Goal: Transaction & Acquisition: Purchase product/service

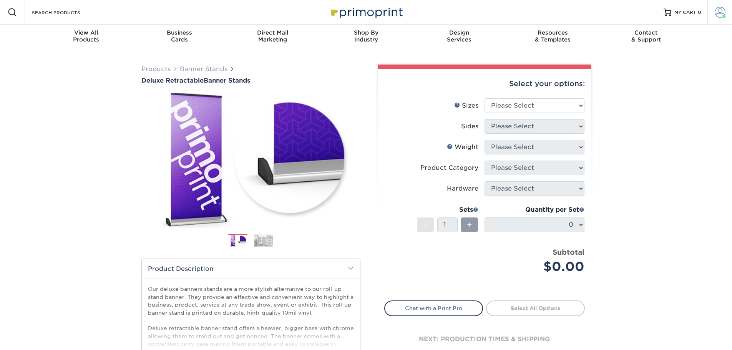
click at [717, 15] on span at bounding box center [720, 12] width 11 height 11
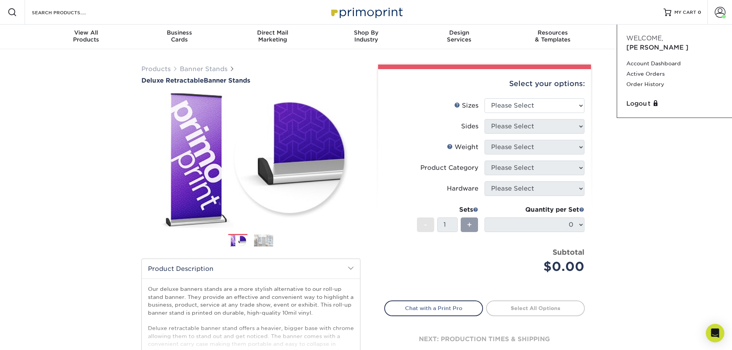
click at [679, 213] on div "Products Banner Stands Deluxe Retractable Banner Stands Previous Next" at bounding box center [366, 254] width 732 height 410
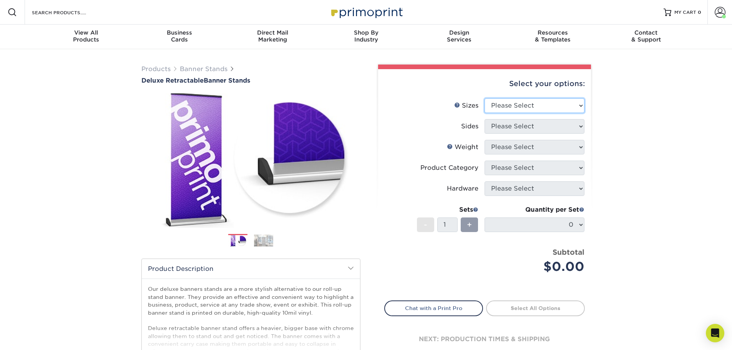
click at [547, 106] on select "Please Select 33" x 80"" at bounding box center [535, 105] width 100 height 15
select select "33.00x80.00"
click at [485, 98] on select "Please Select 33" x 80"" at bounding box center [535, 105] width 100 height 15
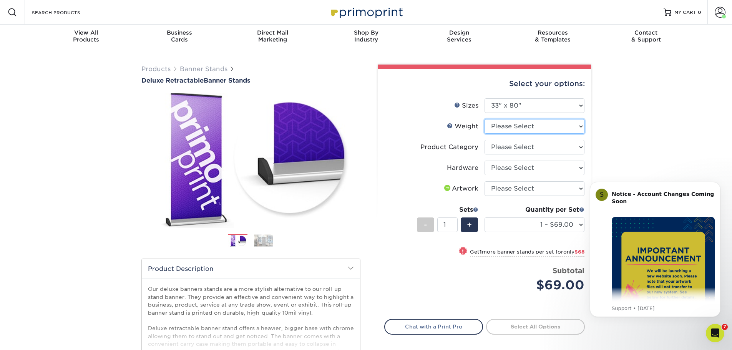
click at [546, 125] on select "Please Select 10MIL" at bounding box center [535, 126] width 100 height 15
select select "10MIL"
click at [485, 119] on select "Please Select 10MIL" at bounding box center [535, 126] width 100 height 15
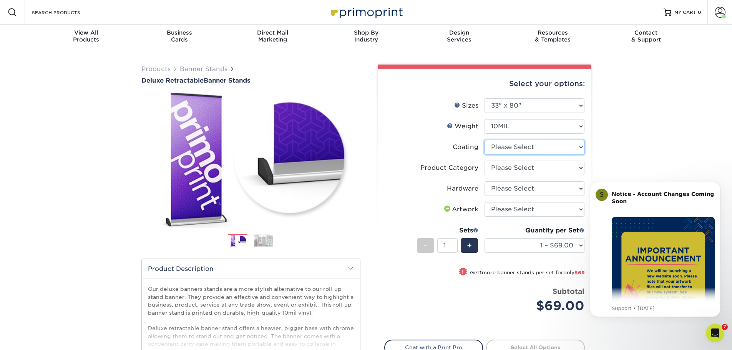
click at [525, 150] on select at bounding box center [535, 147] width 100 height 15
select select "3e7618de-abca-4bda-9f97-8b9129e913d8"
click at [485, 140] on select at bounding box center [535, 147] width 100 height 15
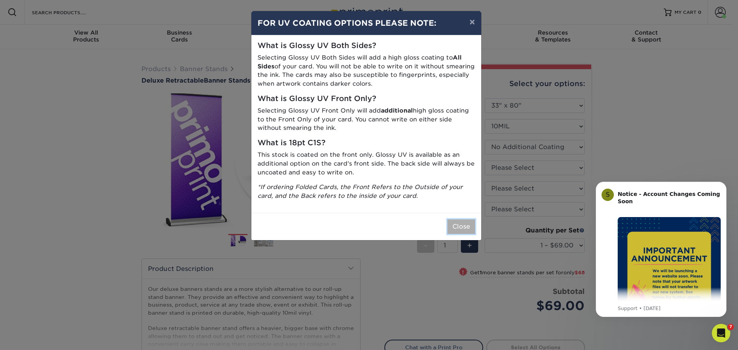
click at [457, 232] on button "Close" at bounding box center [461, 226] width 28 height 15
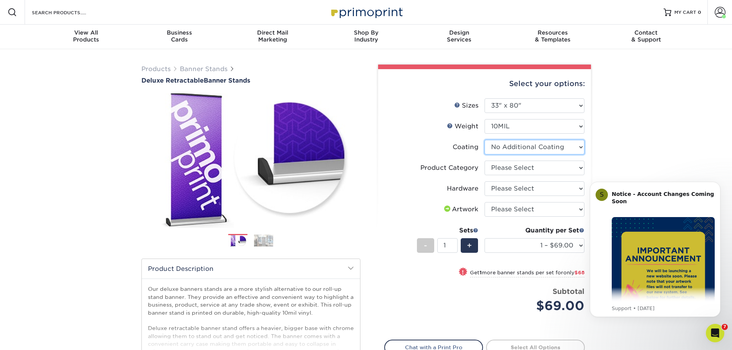
click at [534, 148] on select at bounding box center [535, 147] width 100 height 15
click at [639, 130] on div "Products Banner Stands Deluxe Retractable Banner Stands Previous Next" at bounding box center [366, 254] width 732 height 410
click at [530, 167] on select "Please Select Deluxe Retractable Banner Stand" at bounding box center [535, 168] width 100 height 15
select select "deb82e1f-94dd-4fc2-adc3-95272b6b1220"
click at [485, 161] on select "Please Select Deluxe Retractable Banner Stand" at bounding box center [535, 168] width 100 height 15
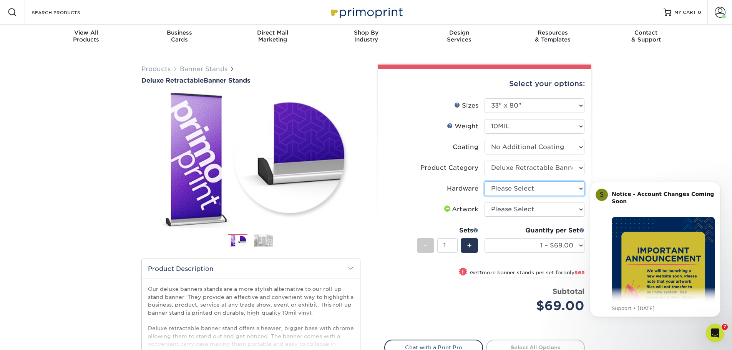
click at [510, 190] on select "Please Select Single-Sided Deluxe Retractable Banner Stand" at bounding box center [535, 188] width 100 height 15
select select "8f8ed3c6-8570-4dec-a260-1d9d29af8a30"
click at [485, 181] on select "Please Select Single-Sided Deluxe Retractable Banner Stand" at bounding box center [535, 188] width 100 height 15
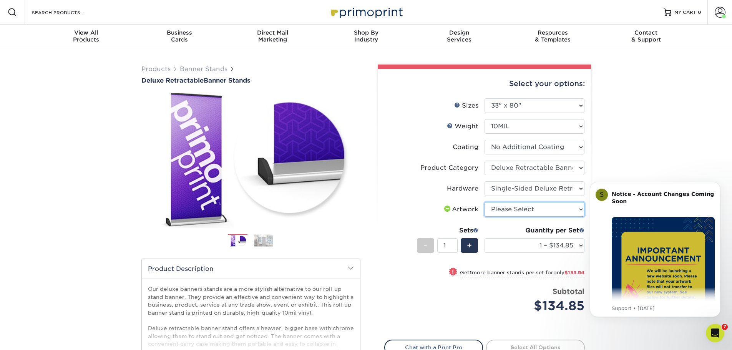
click at [526, 209] on select "Please Select I will upload files I need a design - $50" at bounding box center [535, 209] width 100 height 15
select select "upload"
click at [485, 202] on select "Please Select I will upload files I need a design - $50" at bounding box center [535, 209] width 100 height 15
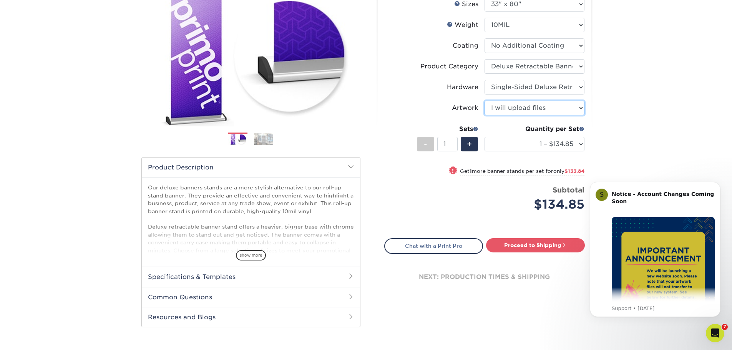
scroll to position [115, 0]
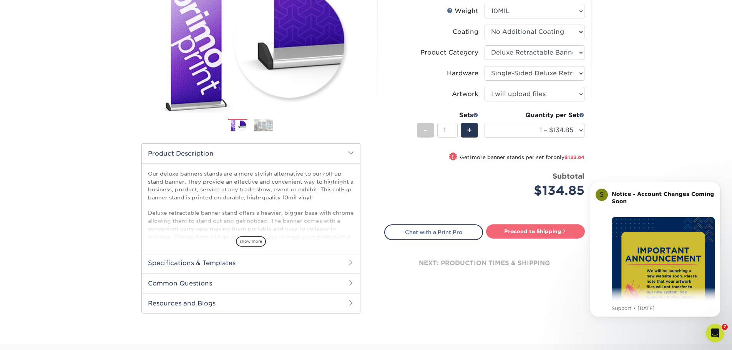
click at [524, 232] on link "Proceed to Shipping" at bounding box center [535, 231] width 99 height 14
type input "Set 1"
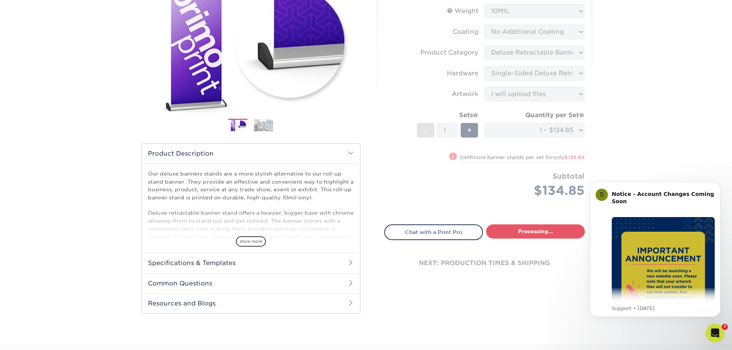
select select "05cdc3be-01c7-4d30-a20e-228dbc0598e6"
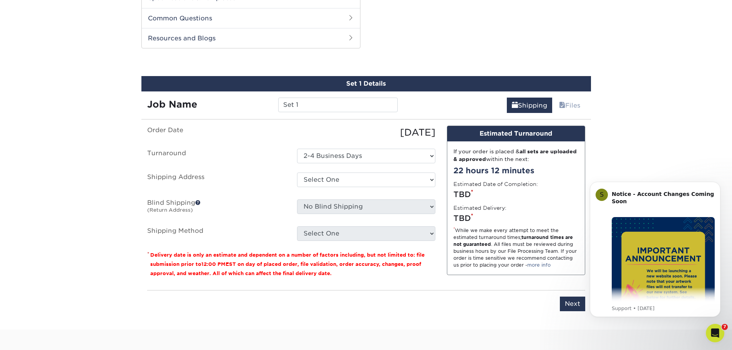
scroll to position [391, 0]
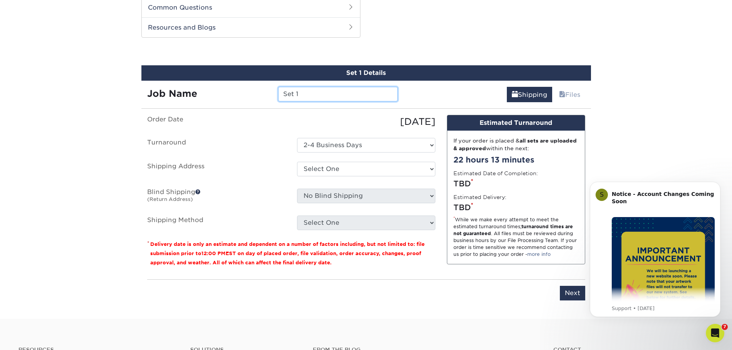
drag, startPoint x: 315, startPoint y: 95, endPoint x: 281, endPoint y: 88, distance: 34.8
click at [271, 88] on div "Job Name Set 1" at bounding box center [272, 94] width 262 height 15
type input "S"
type input "RetrcBnr - Lift Station"
click at [337, 146] on select "Select One 2-4 Business Days" at bounding box center [366, 145] width 138 height 15
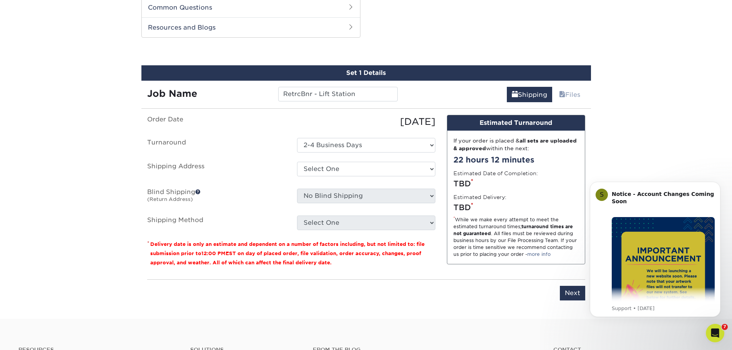
click at [262, 146] on label "Turnaround" at bounding box center [216, 145] width 150 height 15
click at [319, 173] on select "Select One D6 Labs + Add New Address" at bounding box center [366, 169] width 138 height 15
select select "95501"
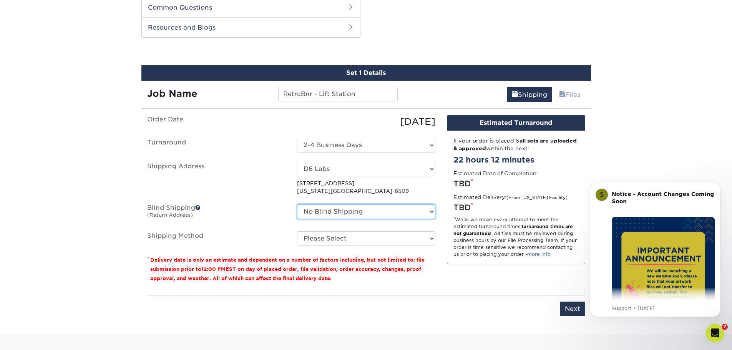
click at [365, 211] on select "No Blind Shipping D6 Labs + Add New Address" at bounding box center [366, 211] width 138 height 15
click at [242, 218] on label "Blind Shipping (Return Address)" at bounding box center [216, 213] width 150 height 18
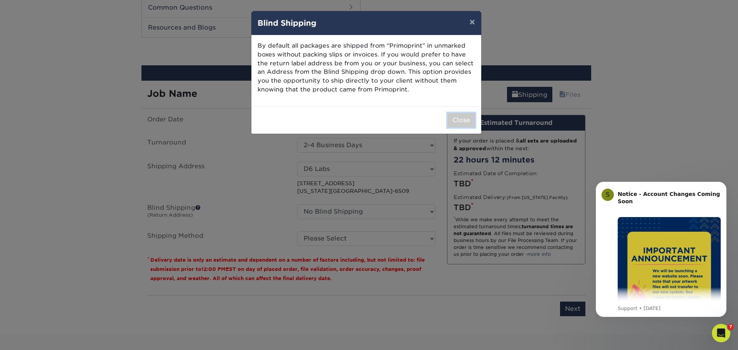
click at [464, 116] on button "Close" at bounding box center [461, 120] width 28 height 15
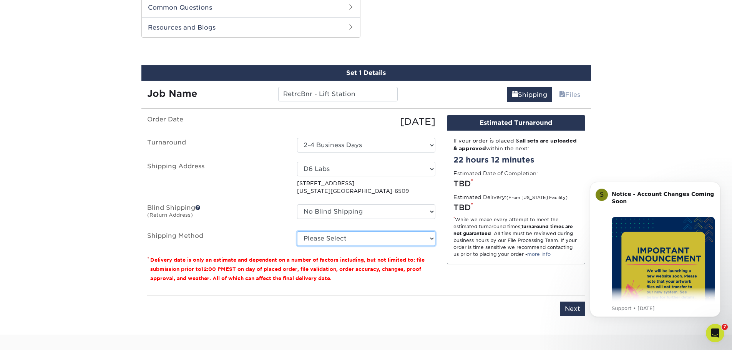
click at [382, 237] on select "Please Select Ground Shipping (+$14.96) 3 Day Shipping Service (+$17.68) 2 Day …" at bounding box center [366, 238] width 138 height 15
select select "03"
click at [297, 231] on select "Please Select Ground Shipping (+$14.96) 3 Day Shipping Service (+$17.68) 2 Day …" at bounding box center [366, 238] width 138 height 15
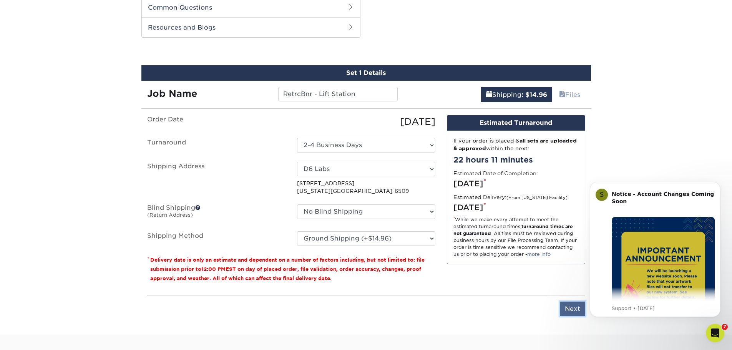
click at [569, 306] on input "Next" at bounding box center [572, 309] width 25 height 15
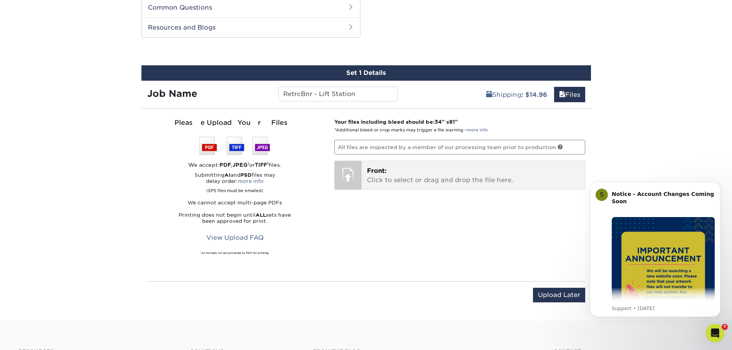
click at [496, 184] on p "Front: Click to select or drag and drop the file here." at bounding box center [473, 175] width 213 height 18
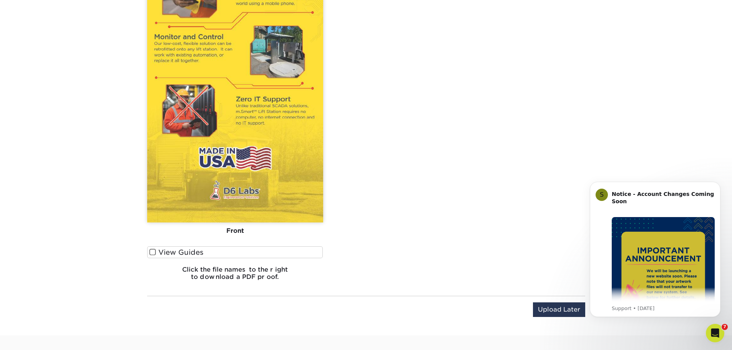
scroll to position [737, 0]
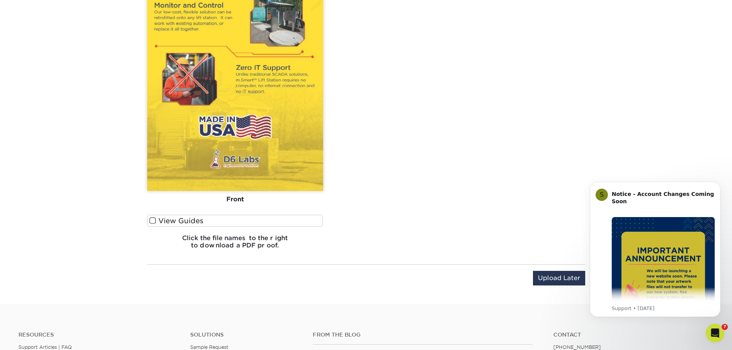
click at [152, 220] on span at bounding box center [152, 220] width 7 height 7
click at [0, 0] on input "View Guides" at bounding box center [0, 0] width 0 height 0
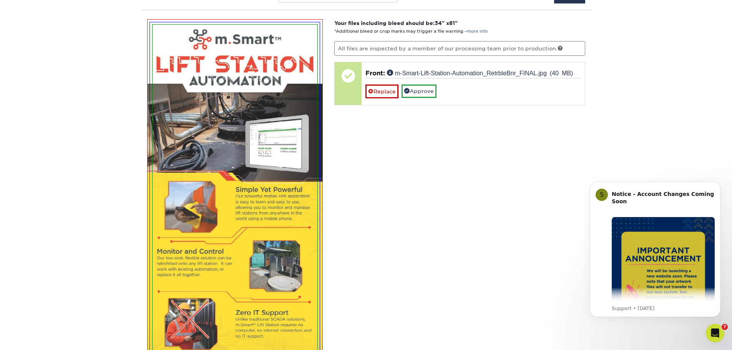
scroll to position [412, 0]
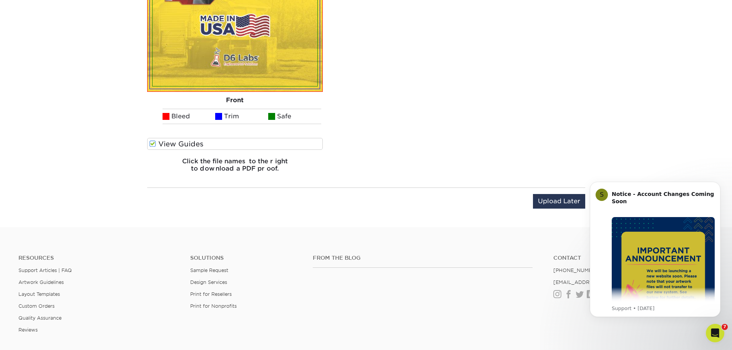
click at [153, 148] on span at bounding box center [152, 143] width 7 height 7
click at [0, 0] on input "View Guides" at bounding box center [0, 0] width 0 height 0
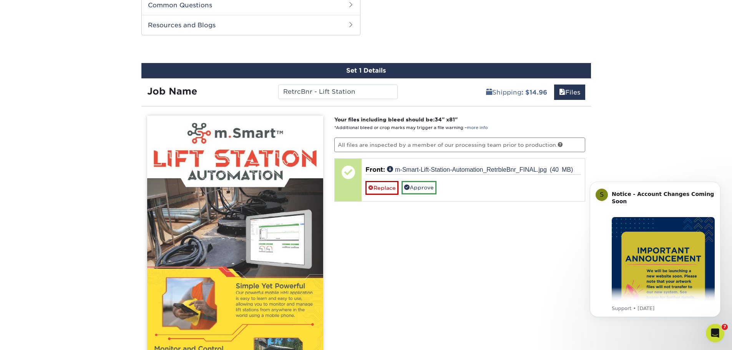
scroll to position [391, 0]
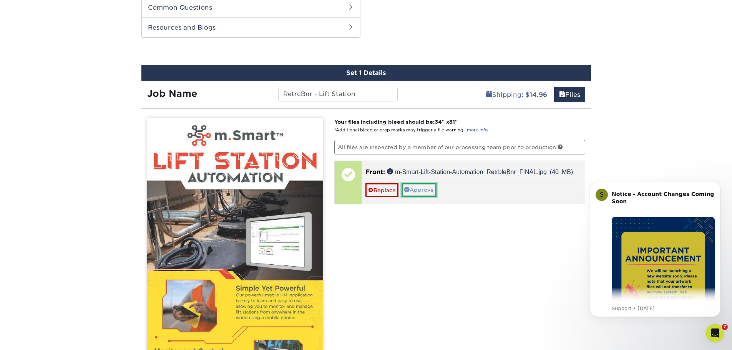
click at [420, 193] on link "Approve" at bounding box center [419, 189] width 35 height 13
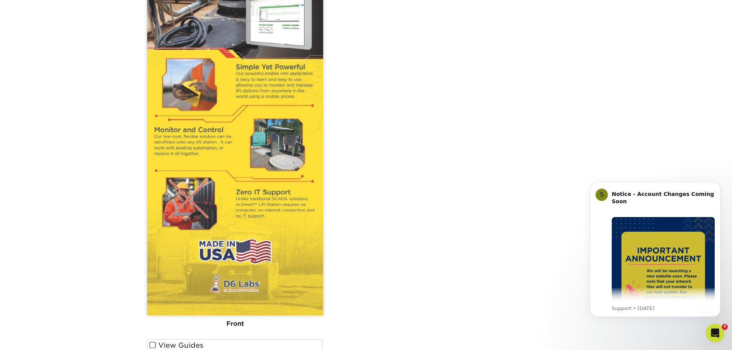
scroll to position [737, 0]
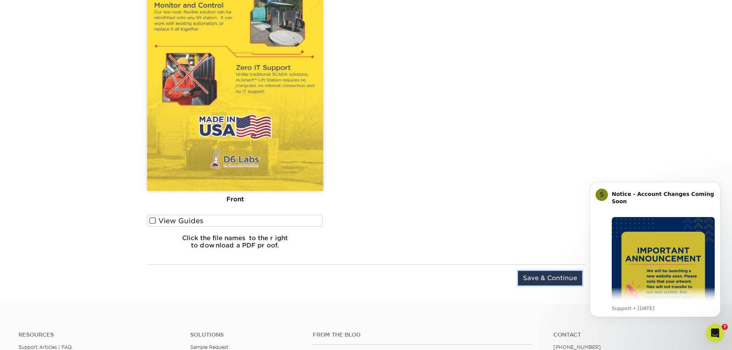
click at [542, 280] on input "Save & Continue" at bounding box center [550, 278] width 64 height 15
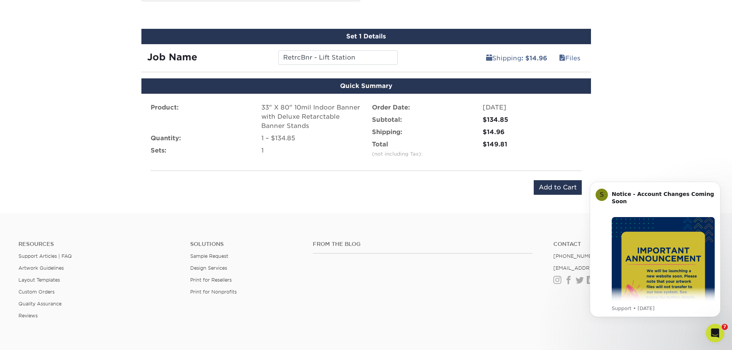
scroll to position [400, 0]
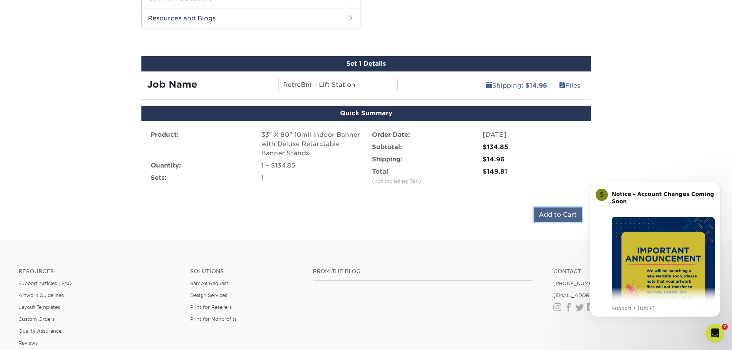
click at [540, 211] on input "Add to Cart" at bounding box center [558, 215] width 48 height 15
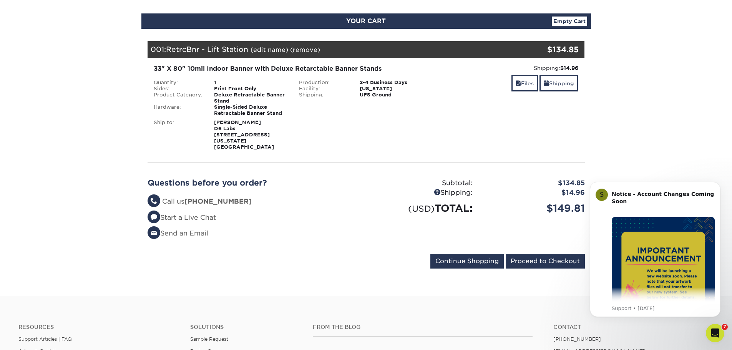
scroll to position [38, 0]
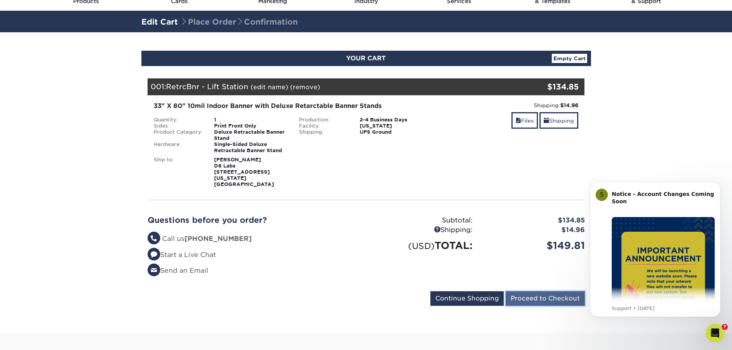
click at [533, 291] on input "Proceed to Checkout" at bounding box center [545, 298] width 79 height 15
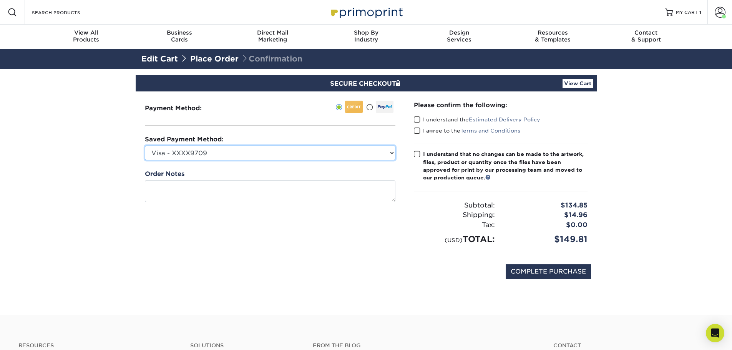
click at [372, 149] on select "Visa - XXXX9709 Visa - XXXX0991 Visa - XXXX9386 New Credit Card" at bounding box center [270, 153] width 251 height 15
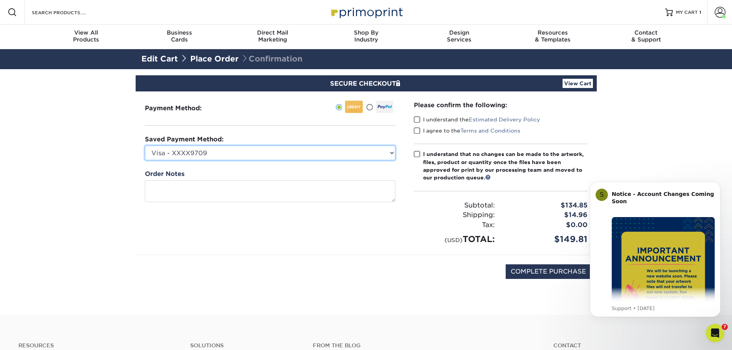
select select
click at [145, 146] on select "Visa - XXXX9709 Visa - XXXX0991 Visa - XXXX9386 New Credit Card" at bounding box center [270, 153] width 251 height 15
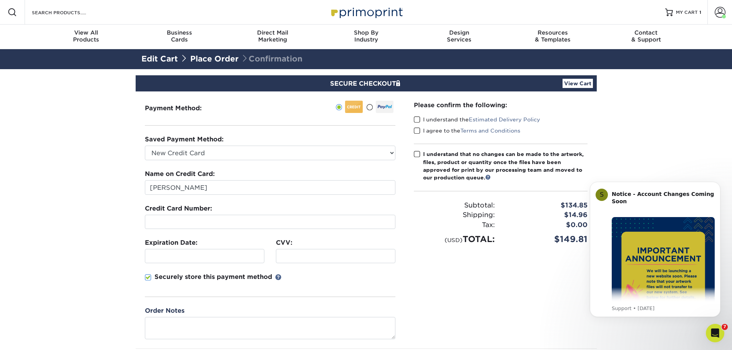
drag, startPoint x: 451, startPoint y: 286, endPoint x: 407, endPoint y: 296, distance: 44.8
click at [451, 286] on div "Please confirm the following: I understand the Estimated Delivery Policy I agre…" at bounding box center [501, 219] width 192 height 257
click at [416, 119] on span at bounding box center [417, 119] width 7 height 7
click at [0, 0] on input "I understand the Estimated Delivery Policy" at bounding box center [0, 0] width 0 height 0
click at [417, 131] on span at bounding box center [417, 130] width 7 height 7
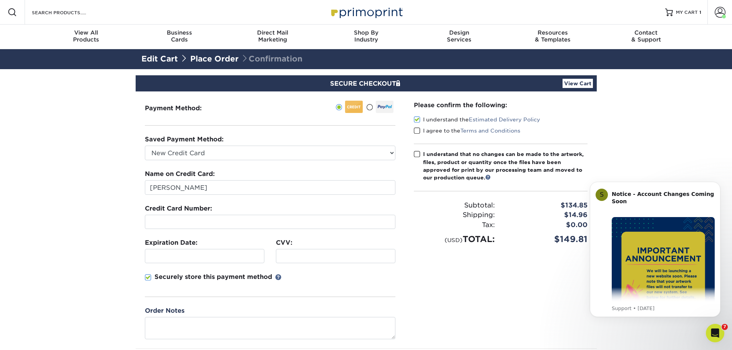
click at [0, 0] on input "I agree to the Terms and Conditions" at bounding box center [0, 0] width 0 height 0
click at [414, 154] on span at bounding box center [417, 154] width 7 height 7
click at [0, 0] on input "I understand that no changes can be made to the artwork, files, product or quan…" at bounding box center [0, 0] width 0 height 0
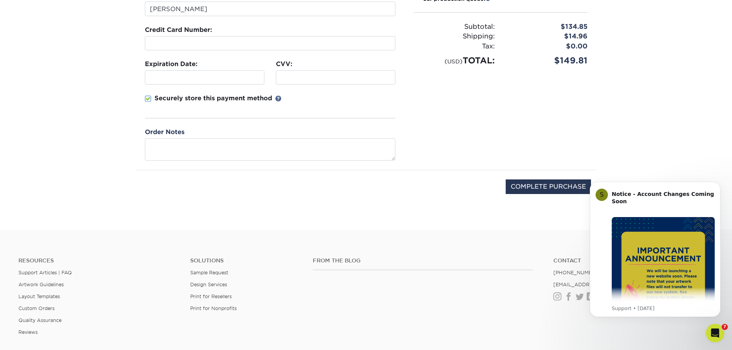
scroll to position [192, 0]
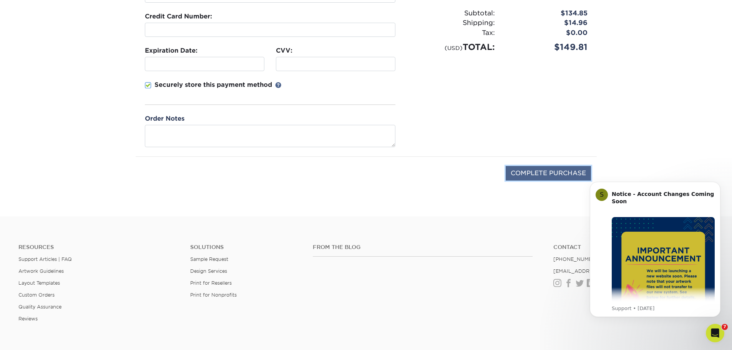
click at [549, 173] on input "COMPLETE PURCHASE" at bounding box center [548, 173] width 85 height 15
type input "PROCESSING, PLEASE WAIT..."
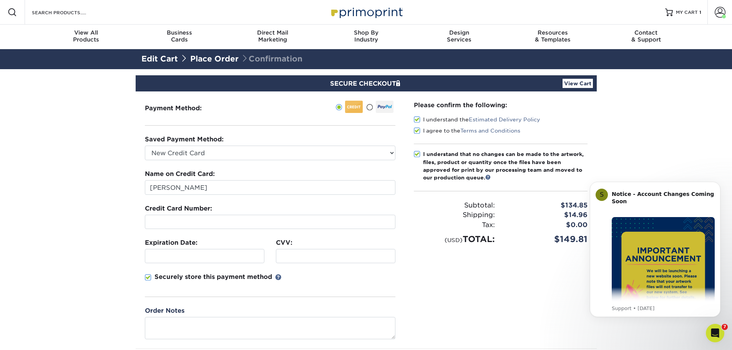
scroll to position [154, 0]
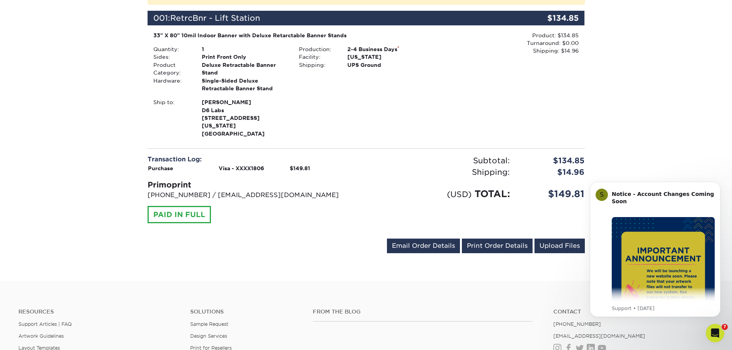
scroll to position [231, 0]
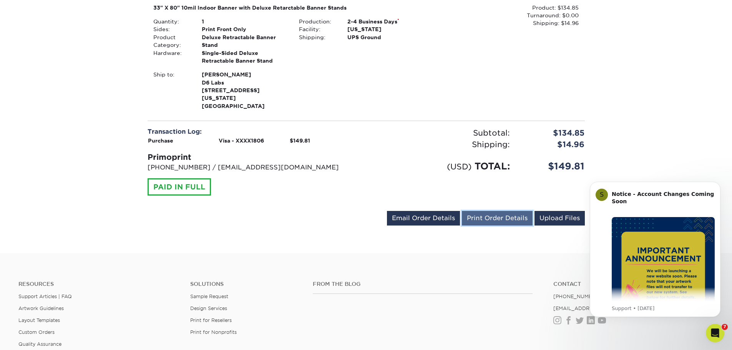
click at [485, 211] on link "Print Order Details" at bounding box center [497, 218] width 71 height 15
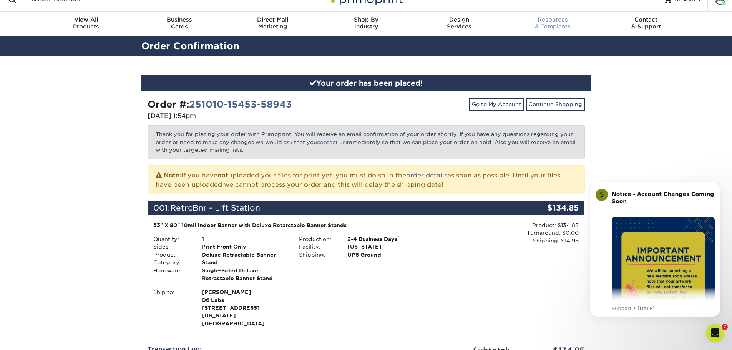
scroll to position [0, 0]
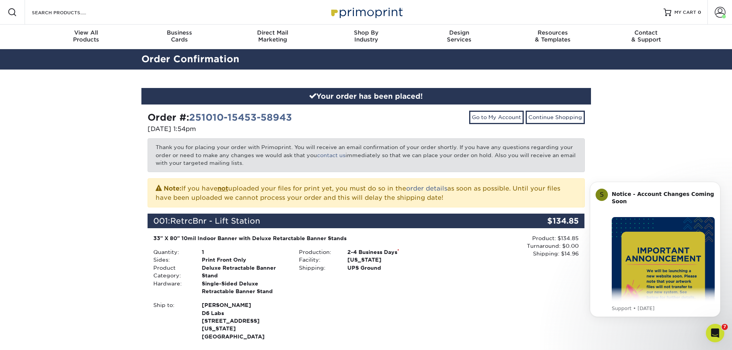
click at [365, 6] on img at bounding box center [366, 12] width 77 height 17
